Goal: Information Seeking & Learning: Learn about a topic

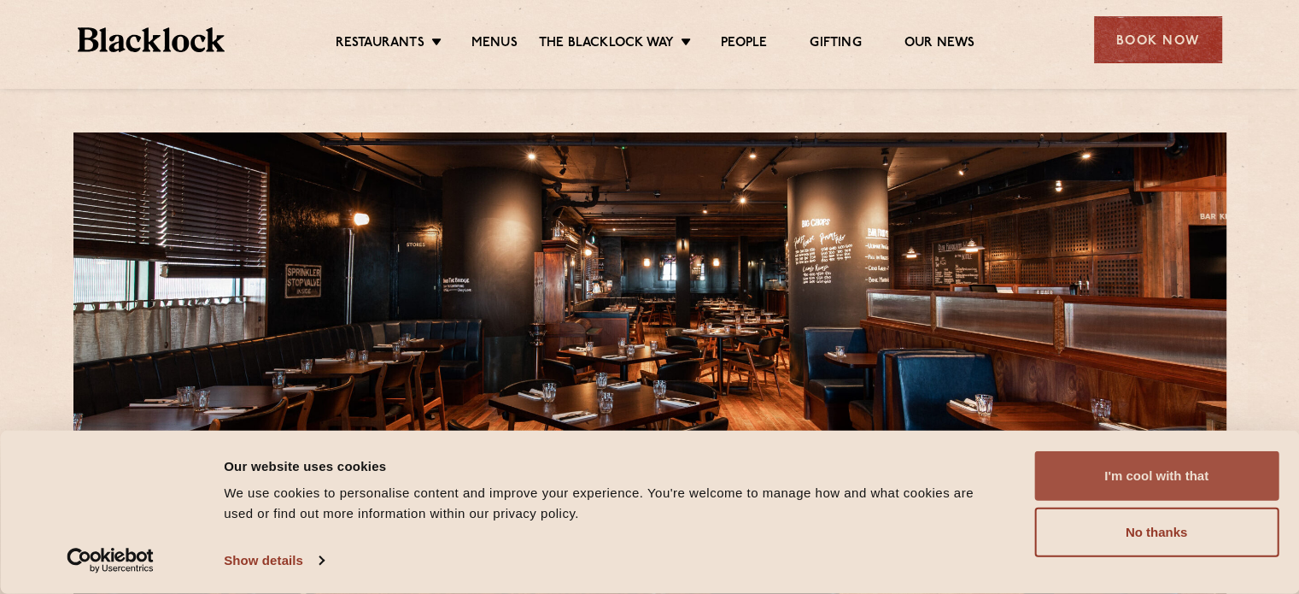
click at [1120, 478] on button "I'm cool with that" at bounding box center [1156, 476] width 244 height 50
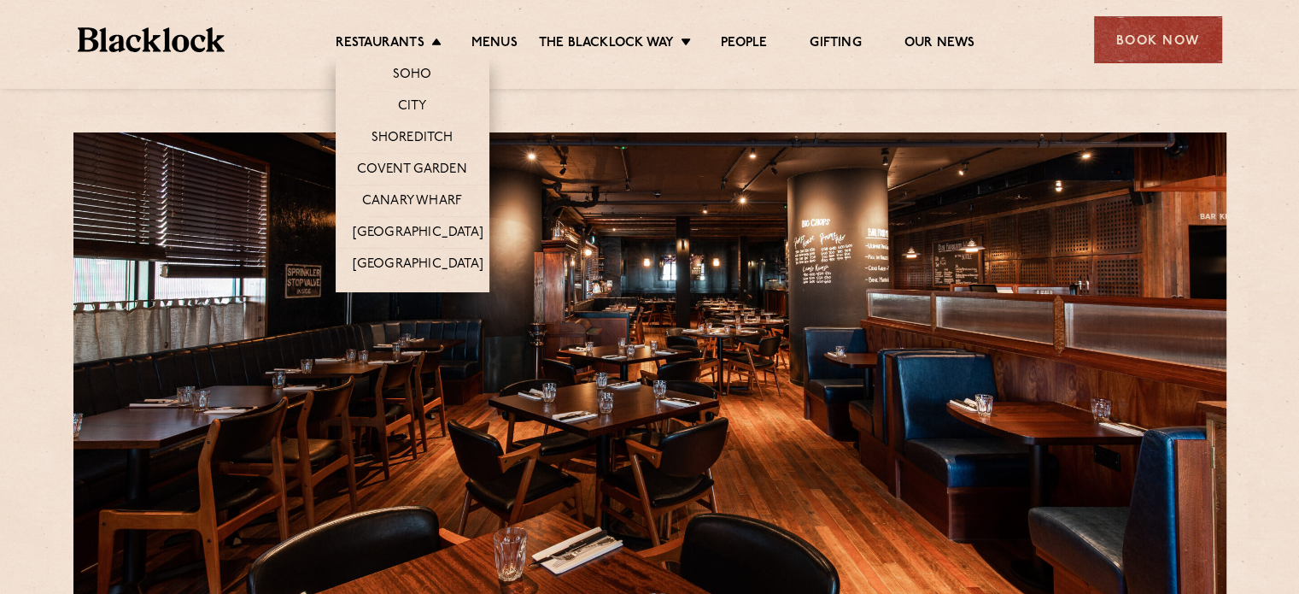
click at [410, 211] on li "Canary Wharf" at bounding box center [413, 200] width 154 height 32
click at [412, 199] on link "Canary Wharf" at bounding box center [412, 202] width 100 height 19
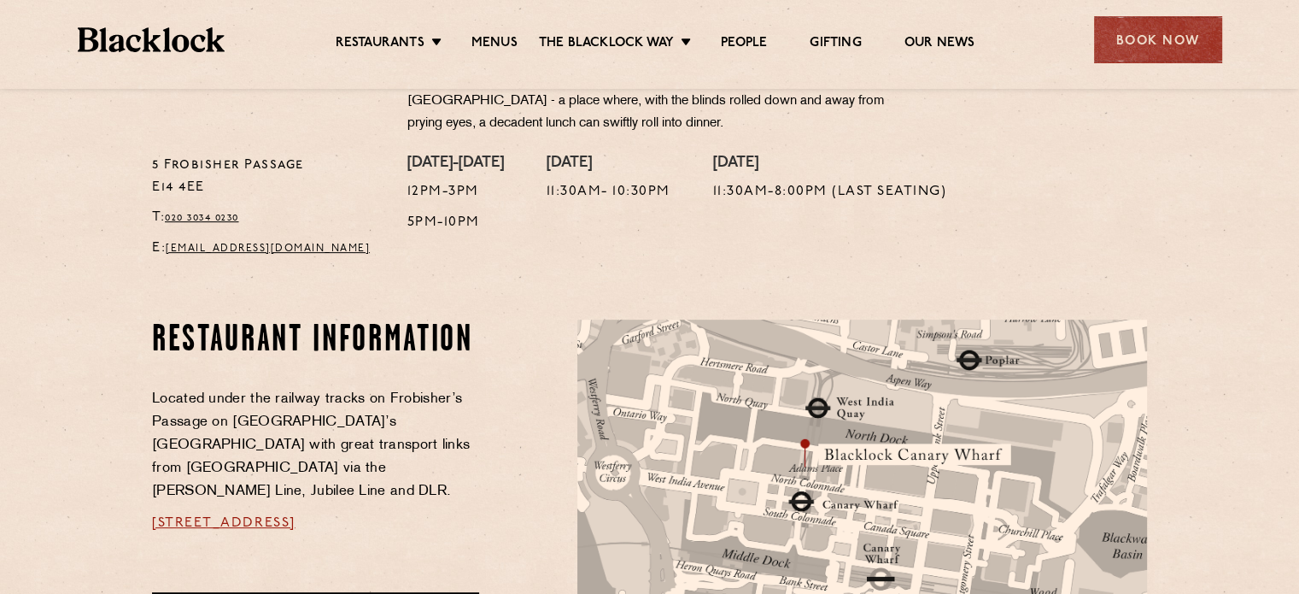
scroll to position [512, 0]
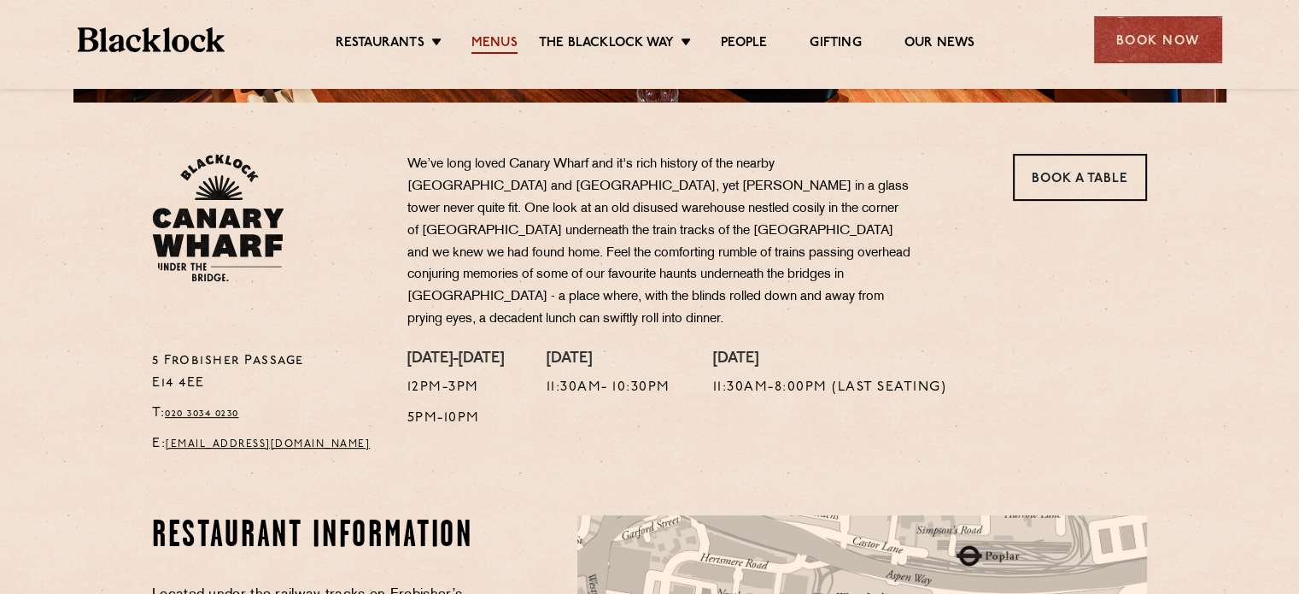
click at [498, 39] on link "Menus" at bounding box center [494, 44] width 46 height 19
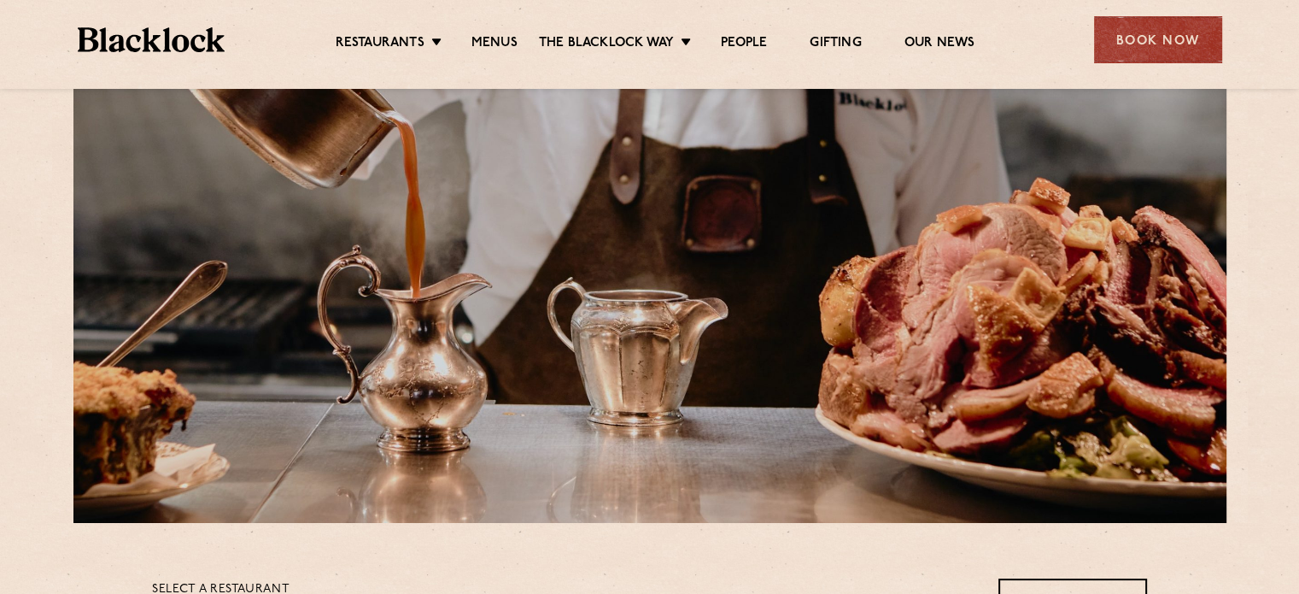
scroll to position [85, 0]
